Goal: Transaction & Acquisition: Purchase product/service

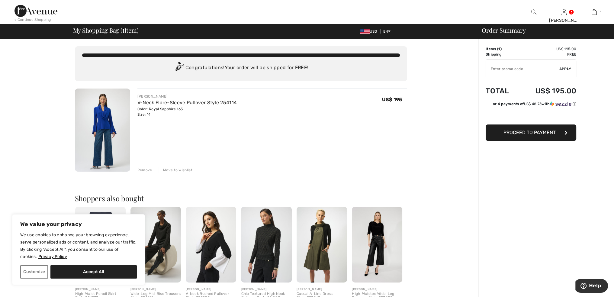
click at [523, 132] on span "Proceed to Payment" at bounding box center [529, 132] width 52 height 6
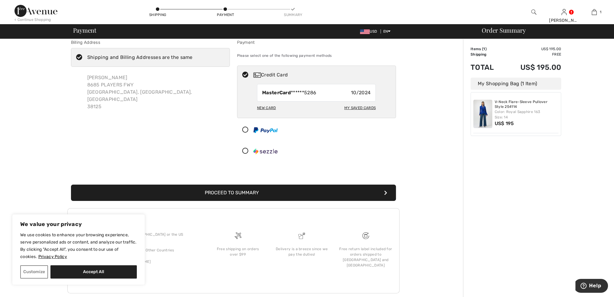
scroll to position [6, 0]
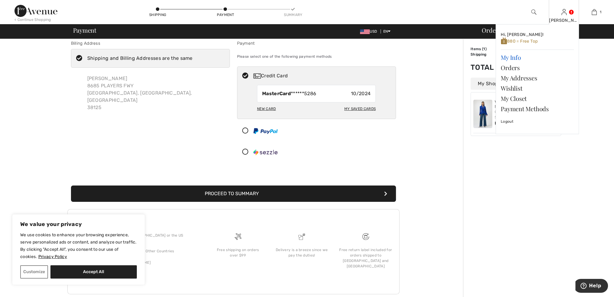
click at [515, 57] on link "My Info" at bounding box center [536, 57] width 73 height 10
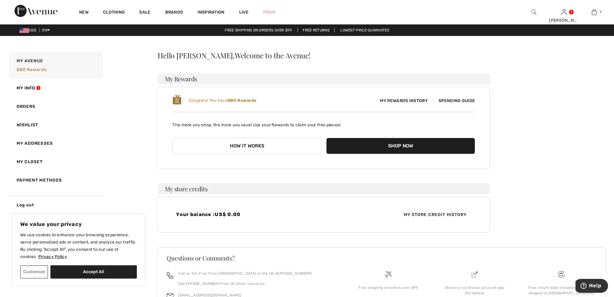
click at [255, 144] on button "How it works" at bounding box center [246, 146] width 149 height 16
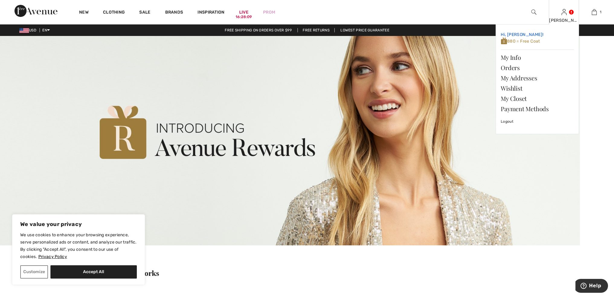
click at [503, 40] on img at bounding box center [503, 41] width 6 height 8
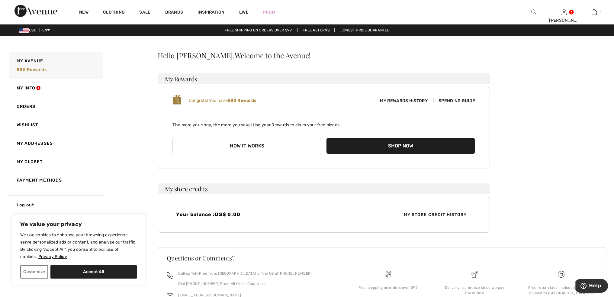
click at [448, 100] on span "Spending Guide" at bounding box center [454, 100] width 42 height 5
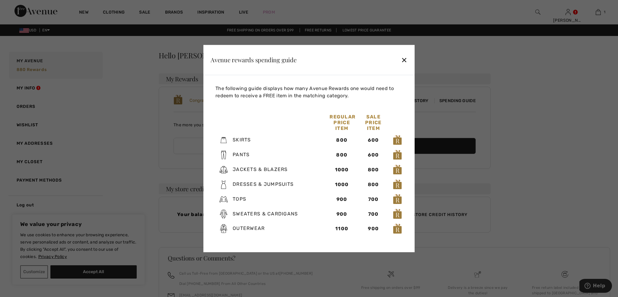
click at [404, 59] on div "✕" at bounding box center [404, 59] width 6 height 13
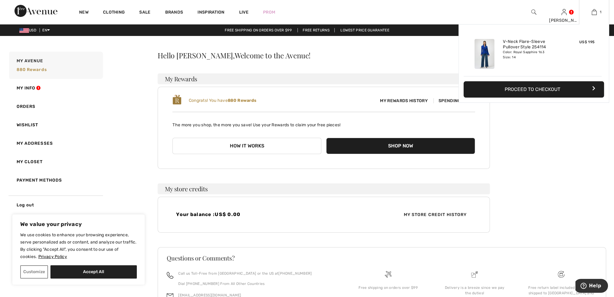
click at [482, 53] on img at bounding box center [484, 54] width 20 height 30
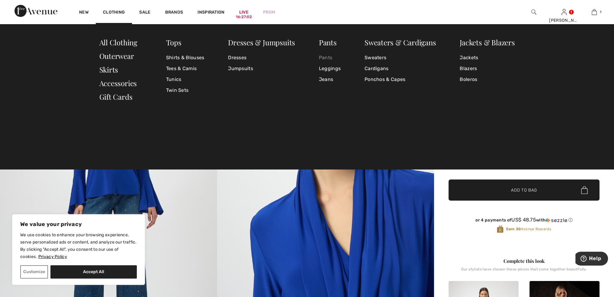
click at [322, 60] on link "Pants" at bounding box center [330, 57] width 22 height 11
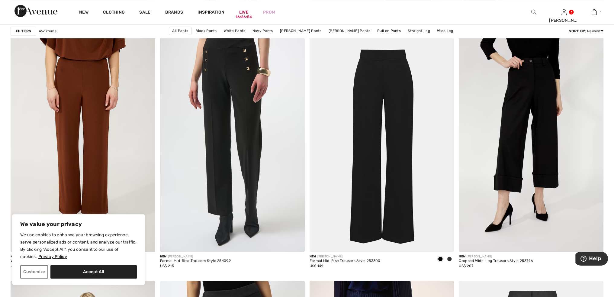
scroll to position [562, 0]
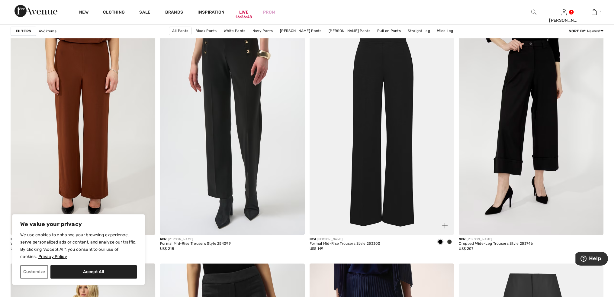
click at [380, 62] on img at bounding box center [381, 126] width 145 height 217
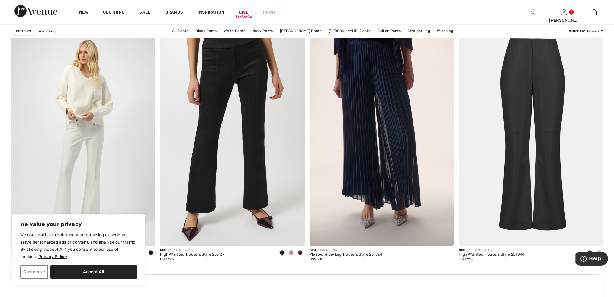
scroll to position [807, 0]
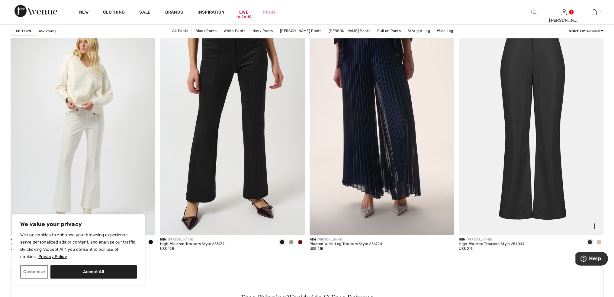
click at [523, 85] on img at bounding box center [530, 126] width 145 height 217
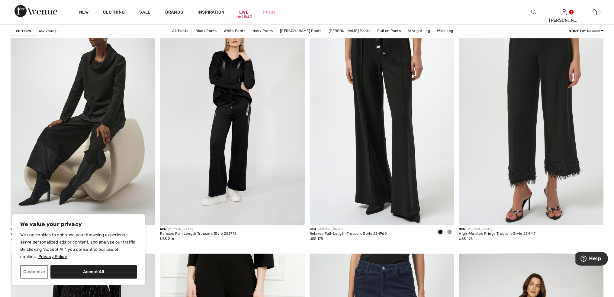
scroll to position [1179, 0]
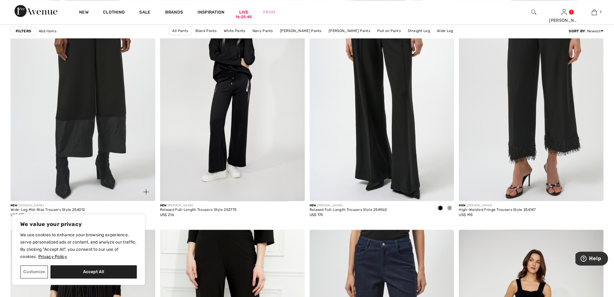
click at [110, 105] on img at bounding box center [83, 92] width 145 height 217
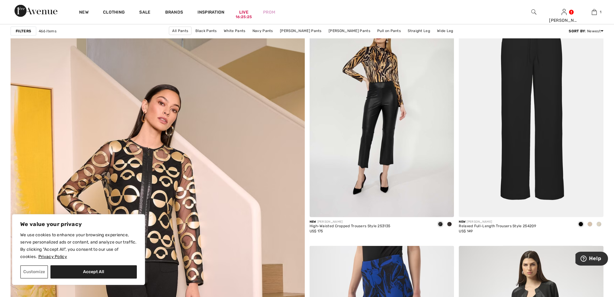
scroll to position [1998, 0]
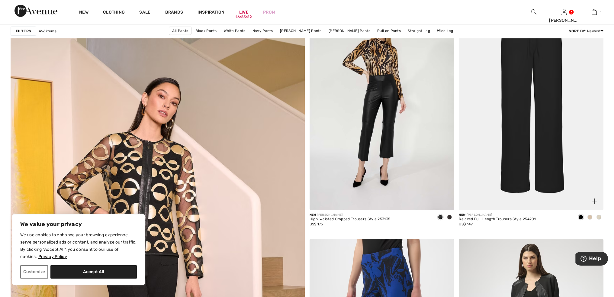
click at [528, 59] on img at bounding box center [530, 101] width 145 height 217
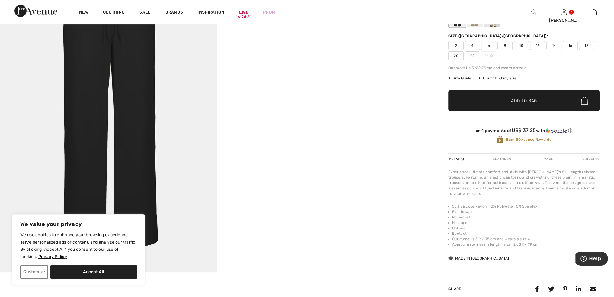
scroll to position [91, 0]
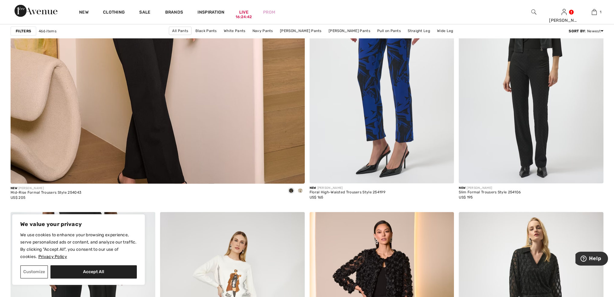
scroll to position [2273, 0]
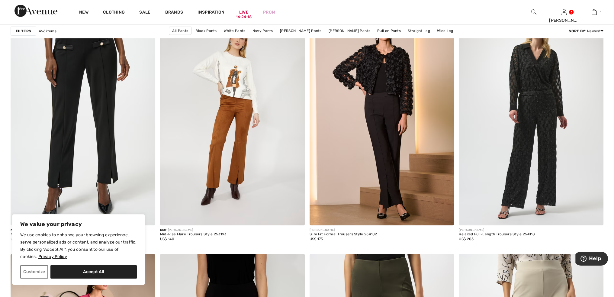
scroll to position [2463, 0]
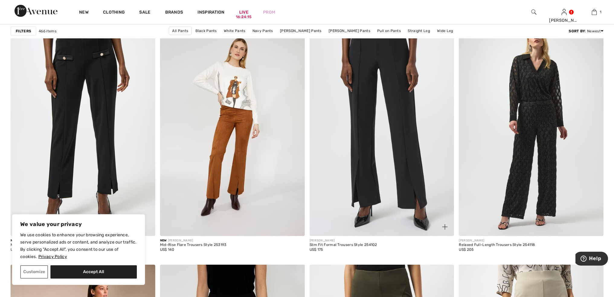
click at [390, 99] on img at bounding box center [381, 127] width 145 height 217
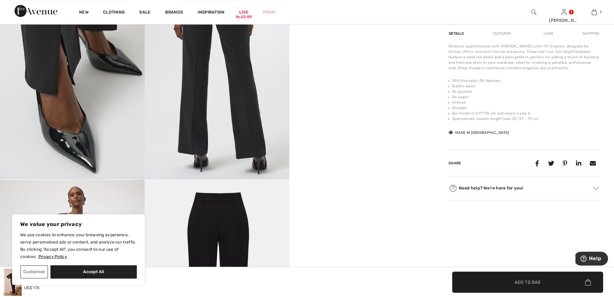
scroll to position [381, 0]
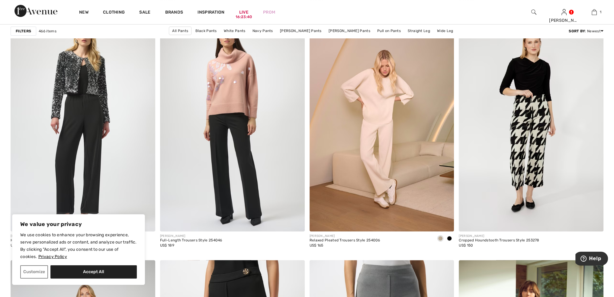
scroll to position [3333, 0]
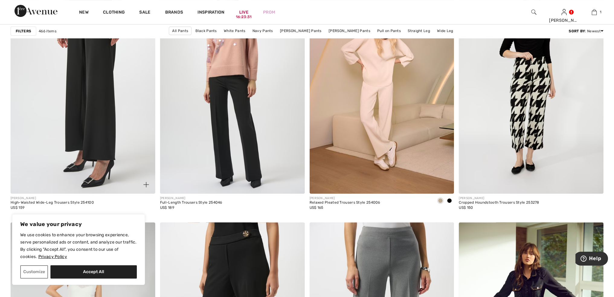
click at [92, 122] on img at bounding box center [83, 85] width 145 height 217
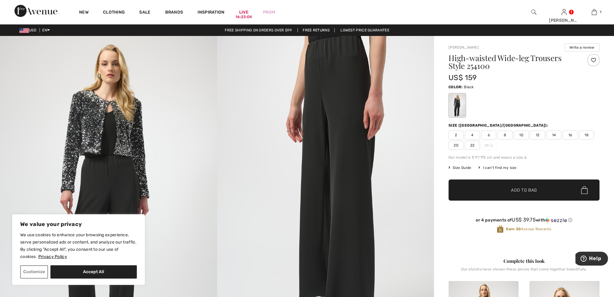
click at [553, 136] on span "14" at bounding box center [553, 134] width 15 height 9
click at [532, 190] on span "Add to Bag" at bounding box center [524, 190] width 26 height 6
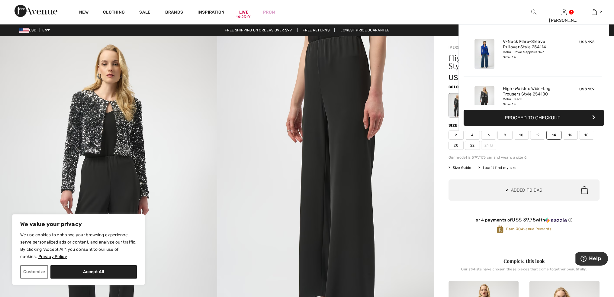
scroll to position [18, 0]
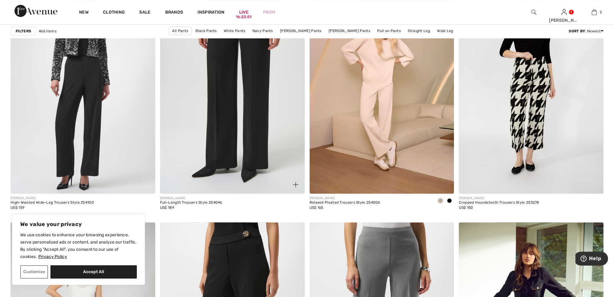
click at [249, 75] on img at bounding box center [232, 85] width 145 height 217
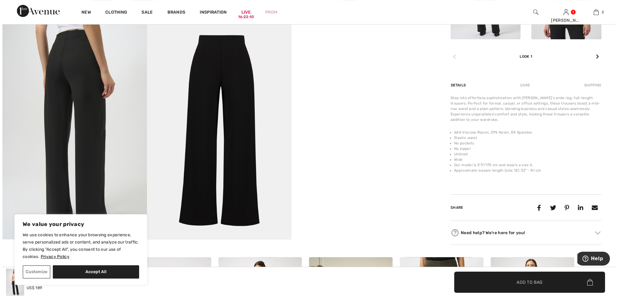
scroll to position [336, 0]
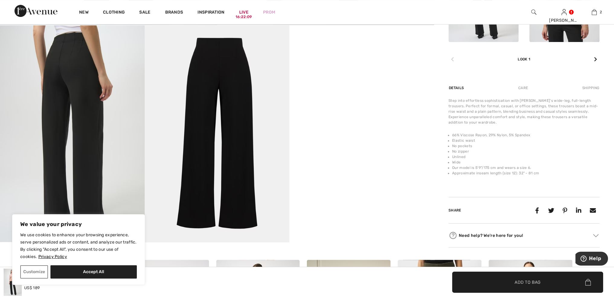
click at [239, 69] on img at bounding box center [217, 133] width 145 height 217
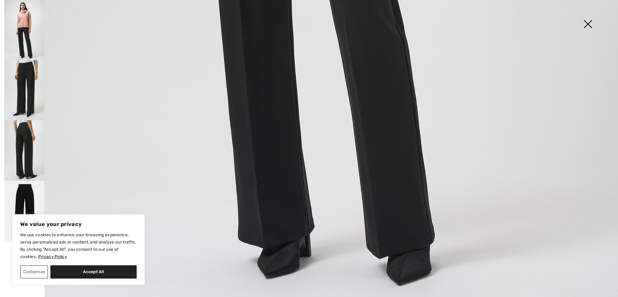
scroll to position [565, 0]
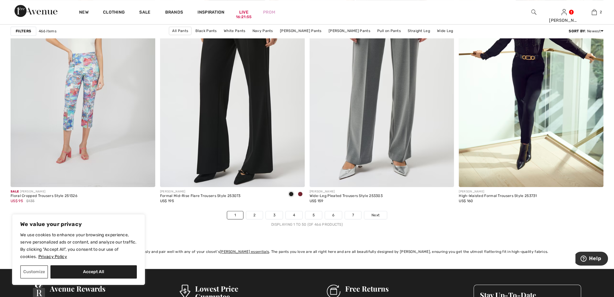
scroll to position [3609, 0]
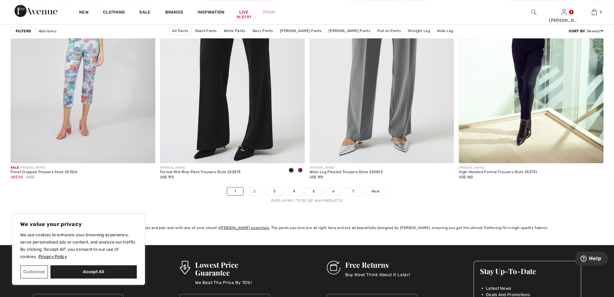
click at [253, 190] on link "2" at bounding box center [254, 191] width 17 height 8
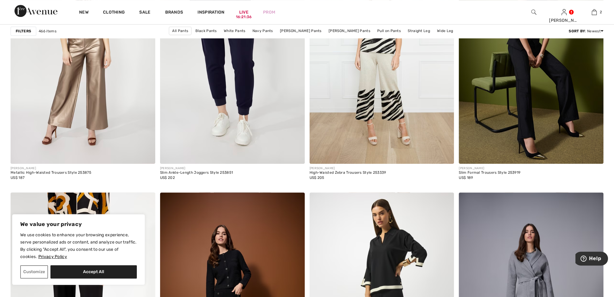
scroll to position [585, 0]
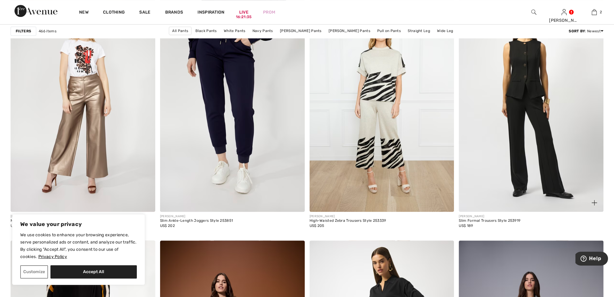
click at [532, 64] on img at bounding box center [530, 103] width 145 height 217
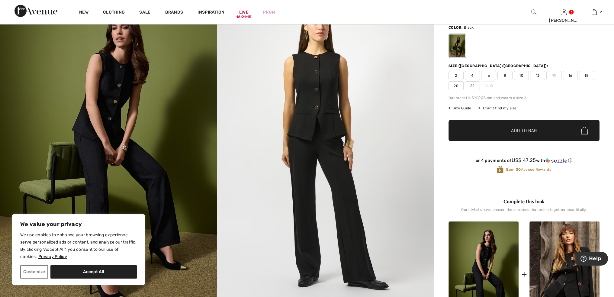
scroll to position [39, 0]
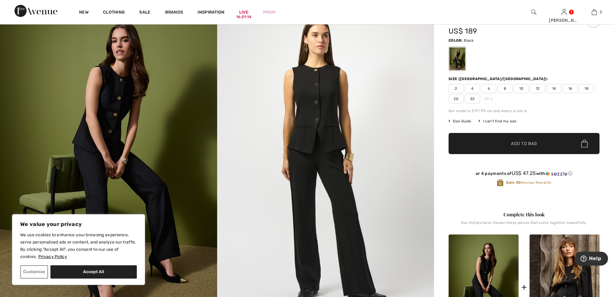
click at [554, 89] on span "14" at bounding box center [553, 88] width 15 height 9
click at [528, 145] on span "Add to Bag" at bounding box center [524, 143] width 26 height 6
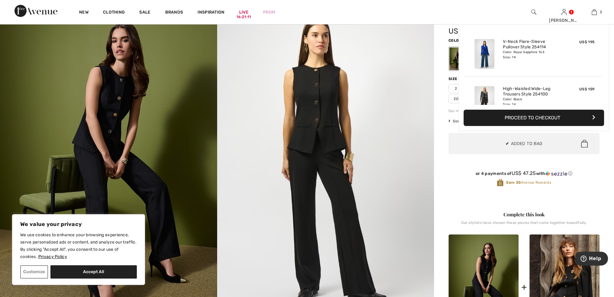
scroll to position [65, 0]
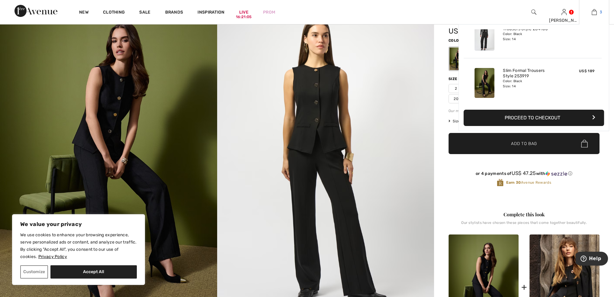
click at [594, 12] on img at bounding box center [593, 11] width 5 height 7
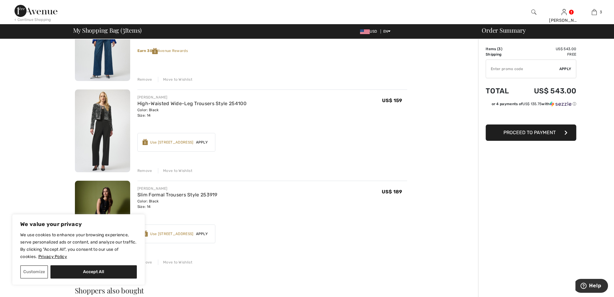
scroll to position [85, 0]
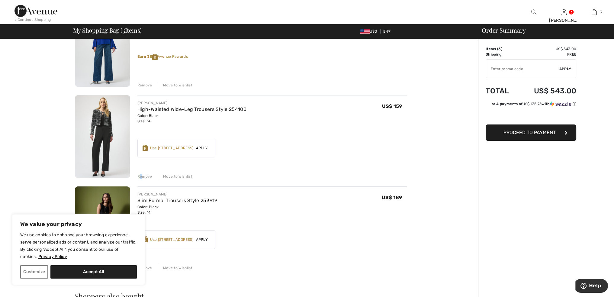
click at [141, 175] on div "Remove" at bounding box center [144, 176] width 15 height 5
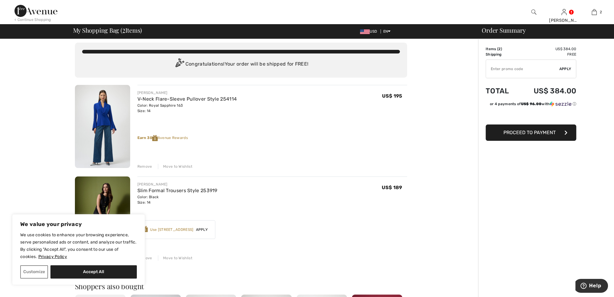
scroll to position [2, 0]
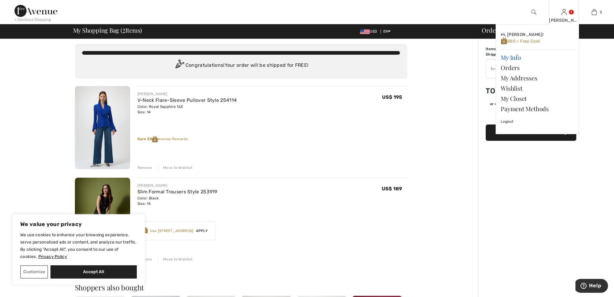
click at [540, 60] on link "My Info" at bounding box center [536, 57] width 73 height 10
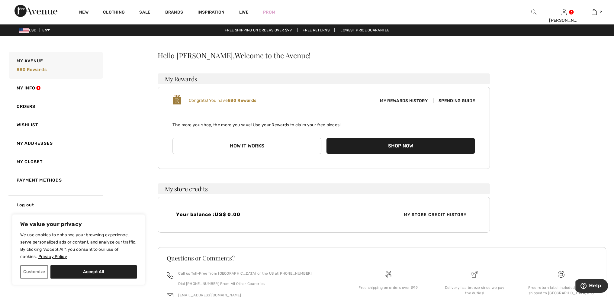
click at [377, 148] on button "Shop Now" at bounding box center [400, 146] width 149 height 16
click at [378, 145] on button "Shop Now" at bounding box center [400, 146] width 149 height 16
click at [455, 101] on span "Spending Guide" at bounding box center [454, 100] width 42 height 5
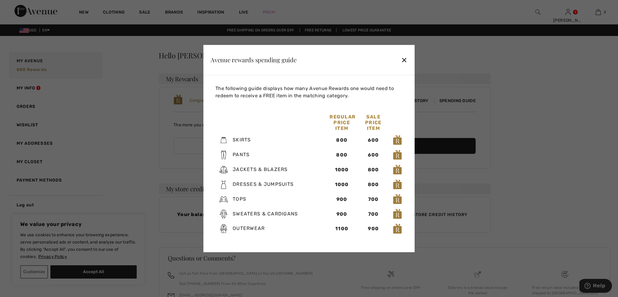
click at [238, 154] on span "Pants" at bounding box center [241, 155] width 17 height 6
click at [346, 157] on div "800" at bounding box center [342, 154] width 24 height 7
click at [406, 59] on div "✕" at bounding box center [404, 59] width 6 height 13
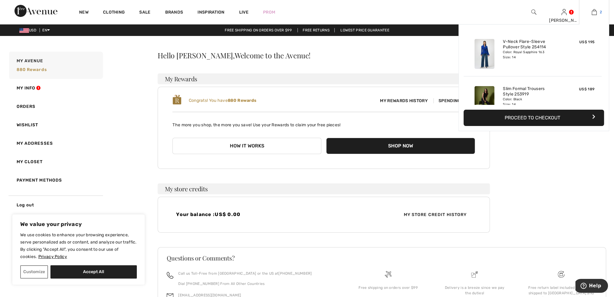
click at [591, 11] on img at bounding box center [593, 11] width 5 height 7
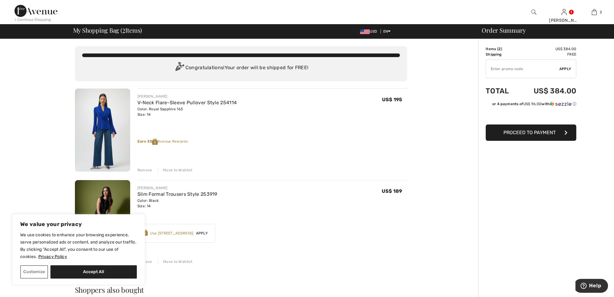
click at [508, 68] on input "TEXT" at bounding box center [522, 69] width 73 height 18
click at [509, 71] on input "TEXT" at bounding box center [522, 69] width 73 height 18
click at [503, 67] on input "TEXT" at bounding box center [522, 69] width 73 height 18
click at [506, 68] on input "TEXT" at bounding box center [522, 69] width 73 height 18
click at [505, 69] on input "TEXT" at bounding box center [522, 69] width 73 height 18
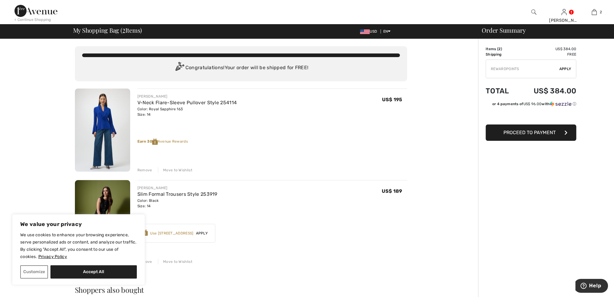
click at [525, 68] on input "TEXT" at bounding box center [522, 69] width 73 height 18
type input "REWARDPOINTS880"
click at [518, 69] on input "TEXT" at bounding box center [522, 69] width 73 height 18
drag, startPoint x: 490, startPoint y: 67, endPoint x: 543, endPoint y: 71, distance: 53.0
click at [543, 71] on input "TEXT" at bounding box center [522, 69] width 73 height 18
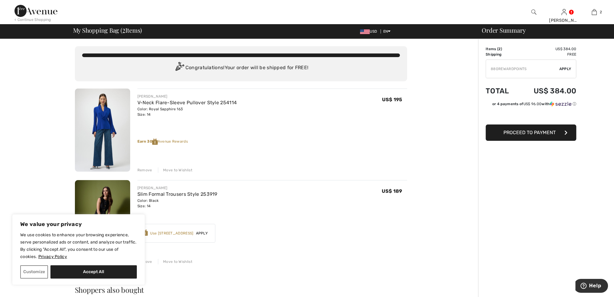
click at [566, 67] on span "Apply" at bounding box center [565, 68] width 12 height 5
type input "880REWARDP0INTS"
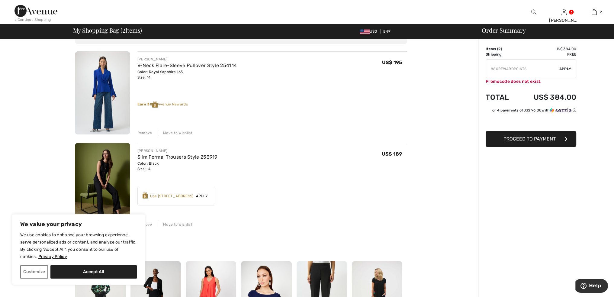
scroll to position [47, 0]
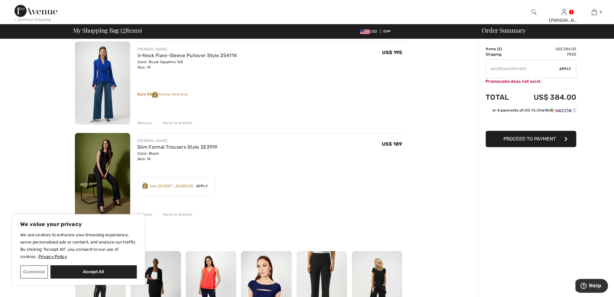
click at [170, 185] on div "Use 800 Avenue Rewards" at bounding box center [171, 185] width 43 height 5
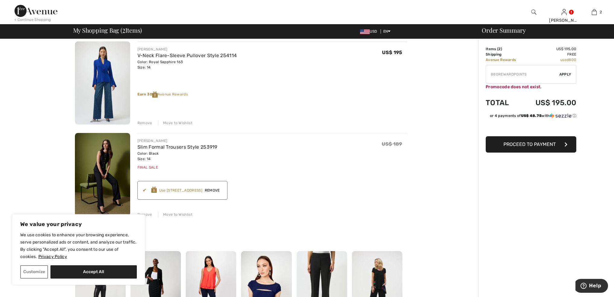
click at [533, 145] on span "Proceed to Payment" at bounding box center [529, 144] width 52 height 6
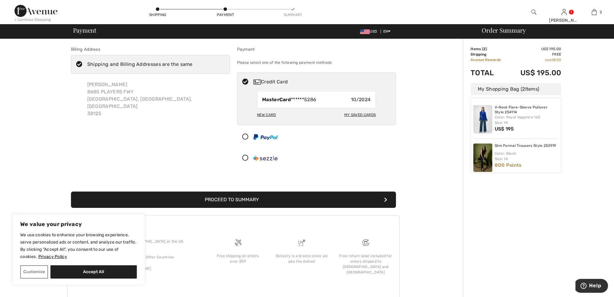
click at [248, 195] on button "Proceed to Summary" at bounding box center [233, 199] width 325 height 16
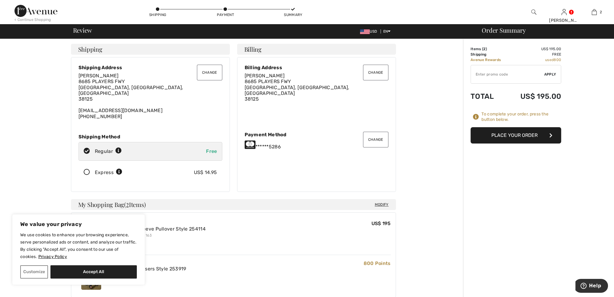
click at [510, 136] on button "Place Your Order" at bounding box center [515, 135] width 91 height 16
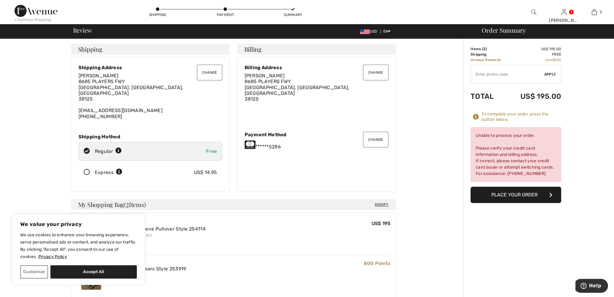
click at [377, 137] on button "Change" at bounding box center [375, 140] width 25 height 16
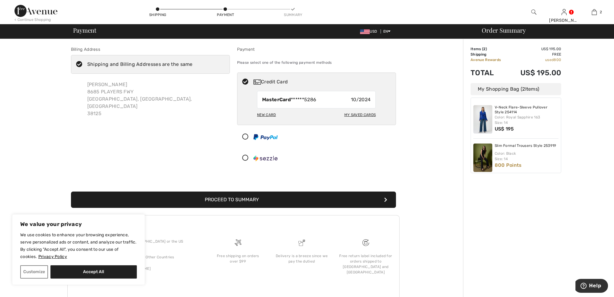
click at [268, 116] on div "New Card" at bounding box center [266, 115] width 19 height 10
radio input "true"
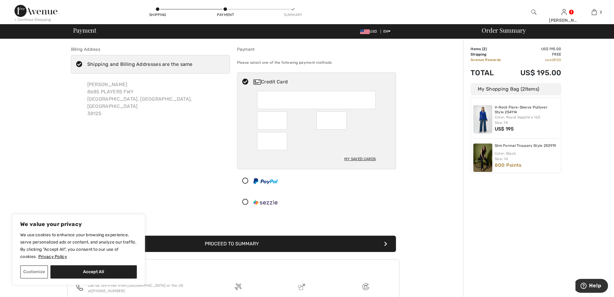
click at [264, 241] on button "Proceed to Summary" at bounding box center [233, 243] width 325 height 16
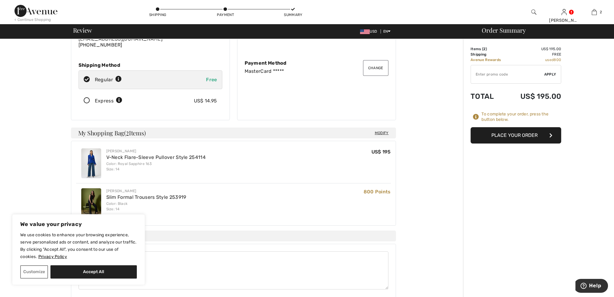
scroll to position [70, 0]
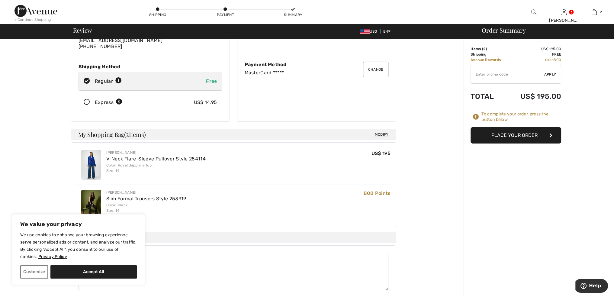
click at [502, 133] on button "Place Your Order" at bounding box center [515, 135] width 91 height 16
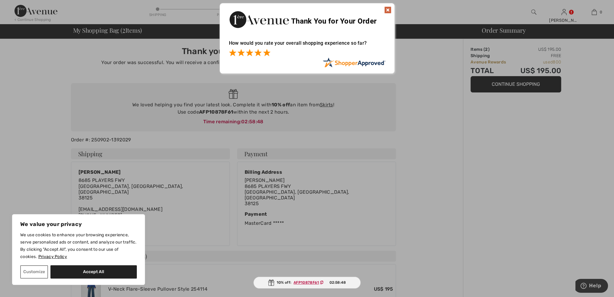
click at [268, 53] on span at bounding box center [266, 52] width 7 height 7
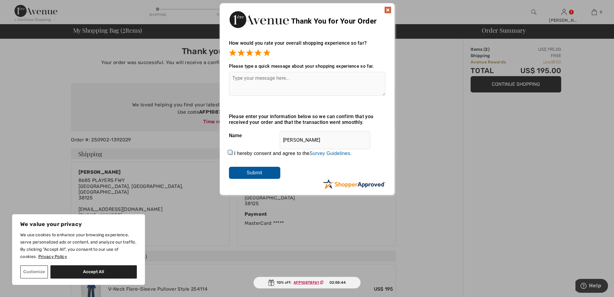
click at [257, 172] on input "Submit" at bounding box center [254, 173] width 51 height 12
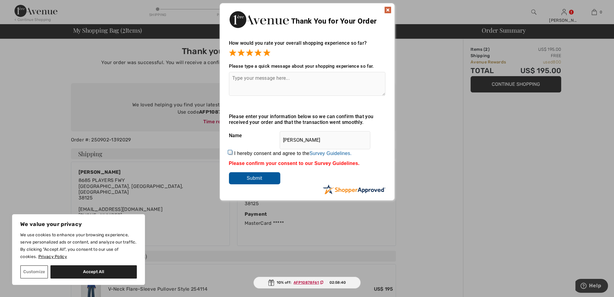
click at [250, 175] on input "Submit" at bounding box center [254, 178] width 51 height 12
click at [389, 9] on img at bounding box center [387, 9] width 7 height 7
